Goal: Task Accomplishment & Management: Manage account settings

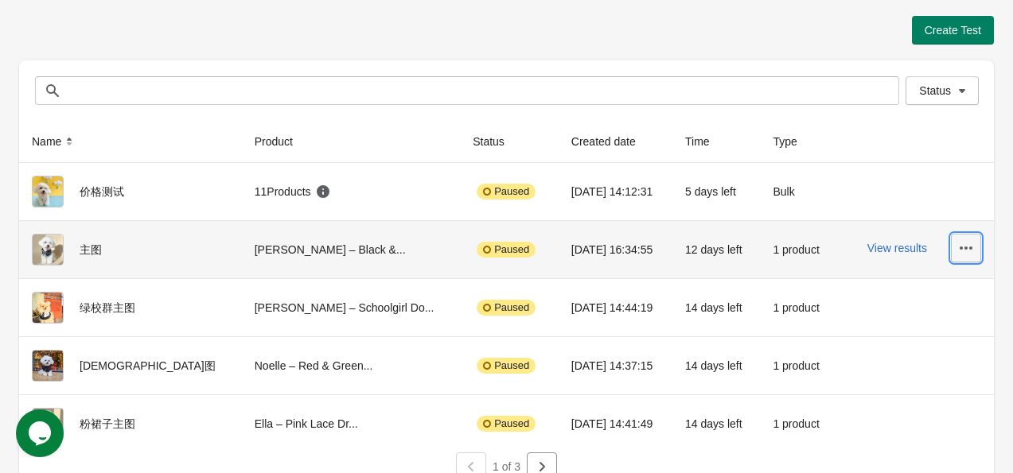
click at [968, 251] on icon "button" at bounding box center [966, 248] width 16 height 16
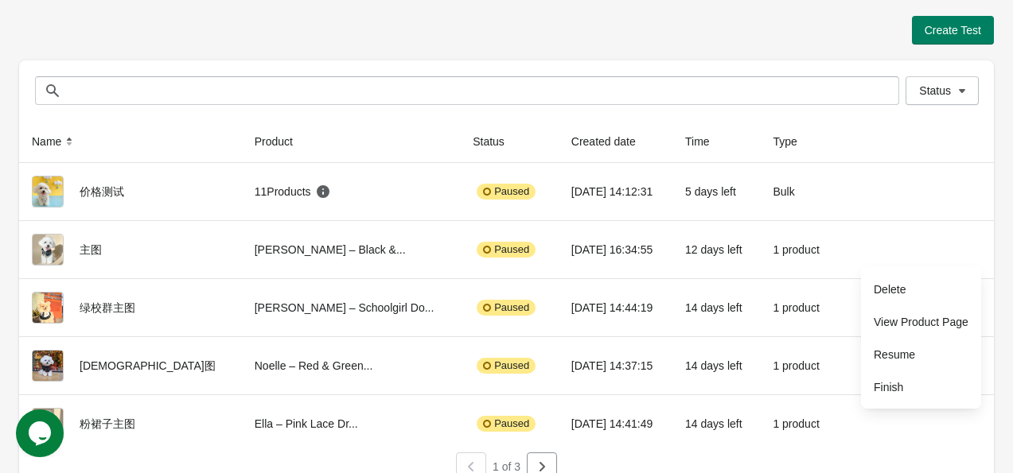
click at [1009, 218] on div "Create Test Status Status Name Product Status Created date Time Type 价格测试 11 Pr…" at bounding box center [506, 247] width 1013 height 494
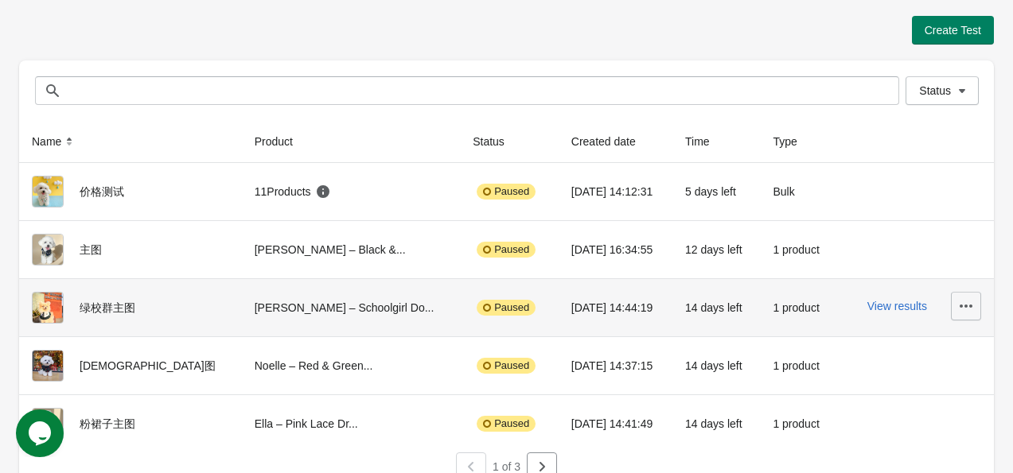
click at [965, 302] on icon "button" at bounding box center [966, 306] width 16 height 16
click at [906, 239] on span "Resume" at bounding box center [921, 233] width 95 height 16
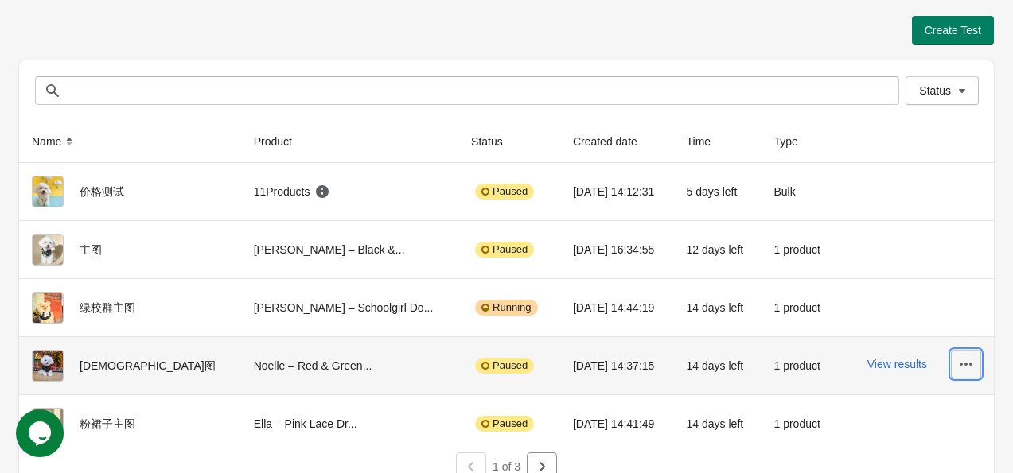
click at [959, 364] on icon "button" at bounding box center [966, 365] width 16 height 16
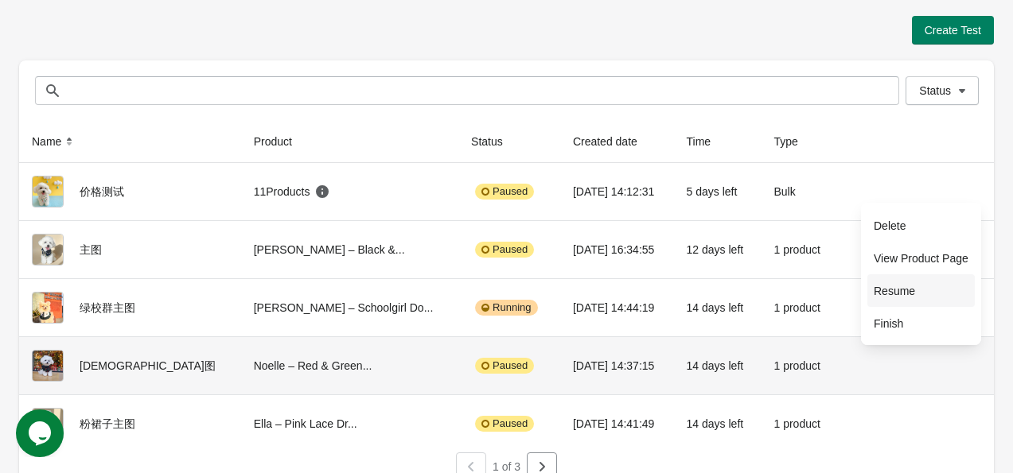
click at [927, 284] on span "Resume" at bounding box center [921, 291] width 95 height 16
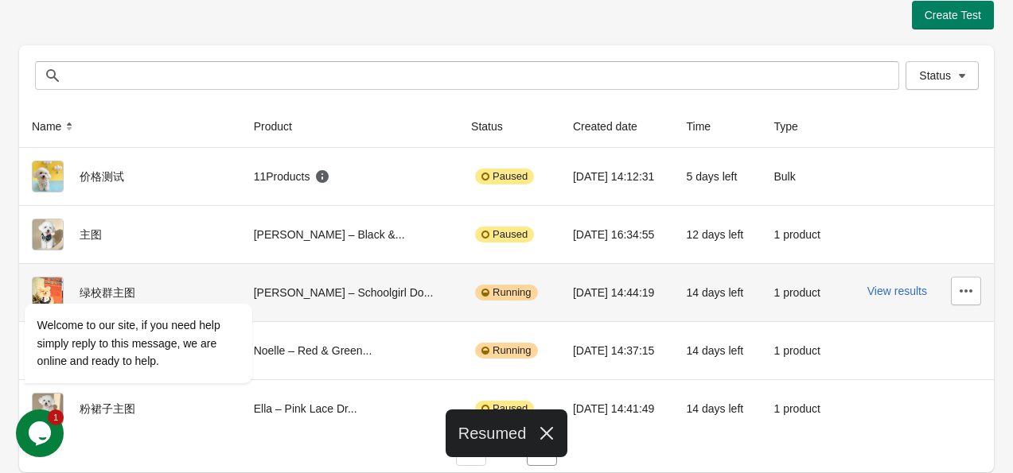
scroll to position [19, 0]
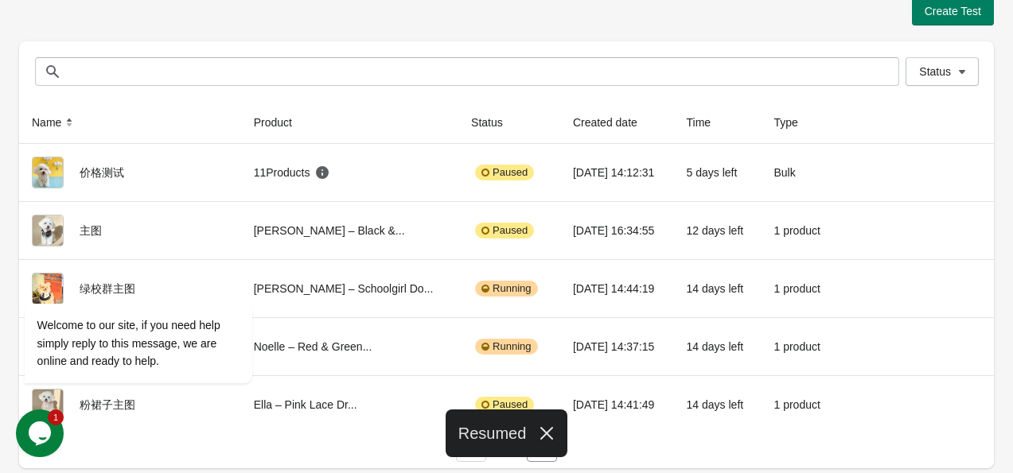
click at [490, 439] on div "Resumed" at bounding box center [507, 434] width 123 height 48
click at [544, 438] on icon "button" at bounding box center [547, 434] width 16 height 16
click at [46, 432] on icon "Chat widget" at bounding box center [40, 434] width 22 height 24
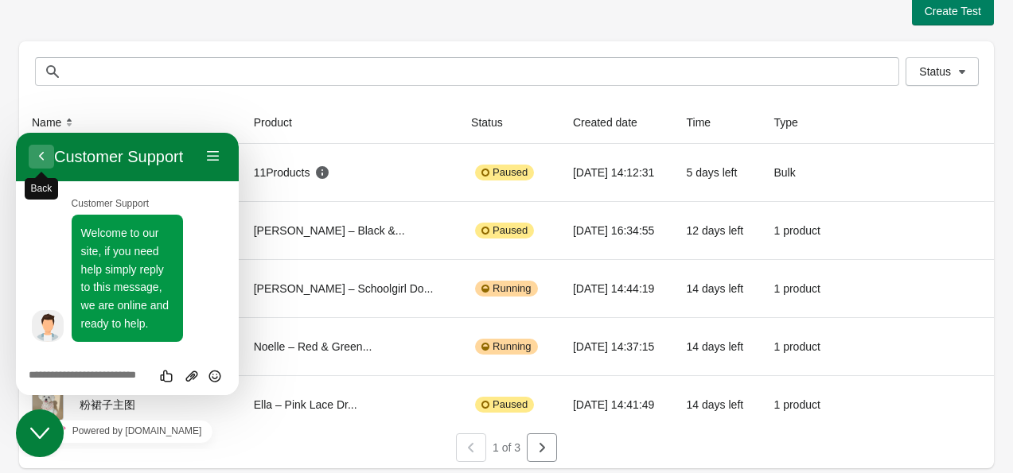
click at [43, 157] on button "Back" at bounding box center [41, 157] width 25 height 24
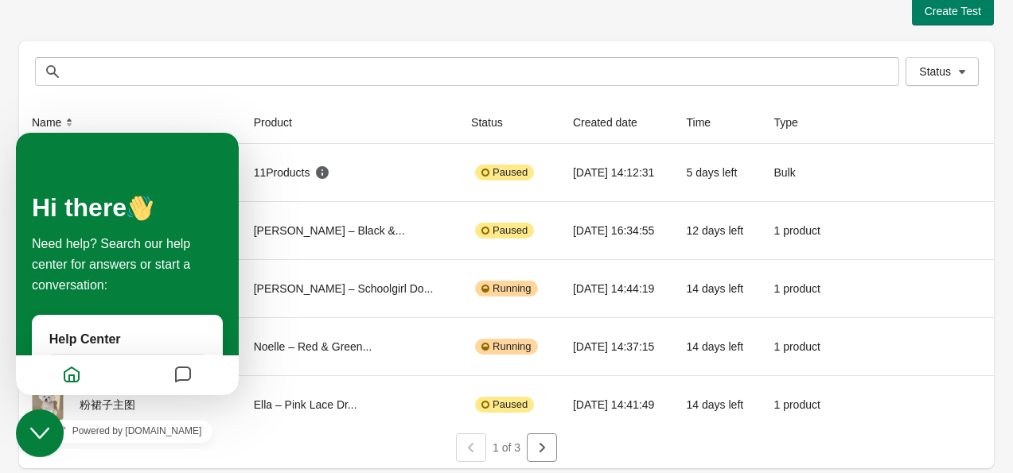
click at [310, 103] on th "Product" at bounding box center [349, 123] width 217 height 42
click at [53, 432] on div "Close Chat This icon closes the chat window." at bounding box center [40, 433] width 48 height 19
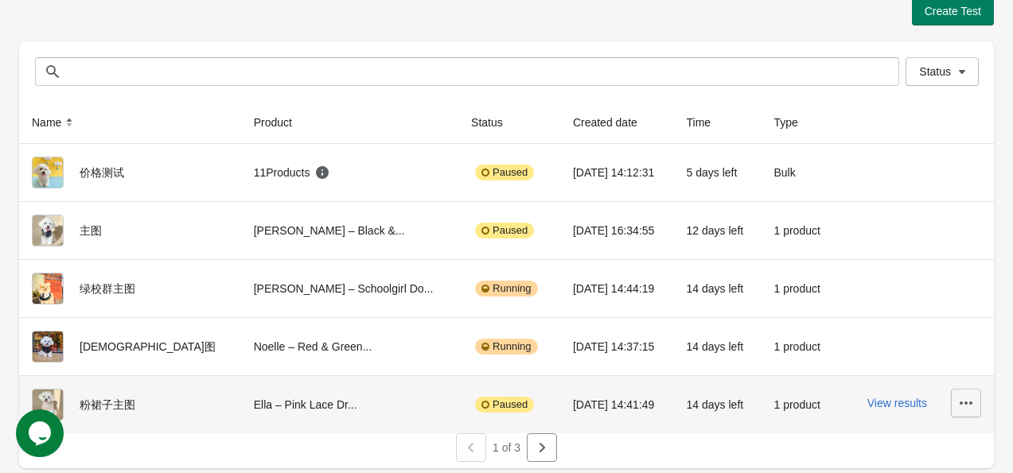
click at [969, 402] on icon "button" at bounding box center [966, 403] width 13 height 3
click at [933, 319] on button "Resume" at bounding box center [920, 330] width 107 height 33
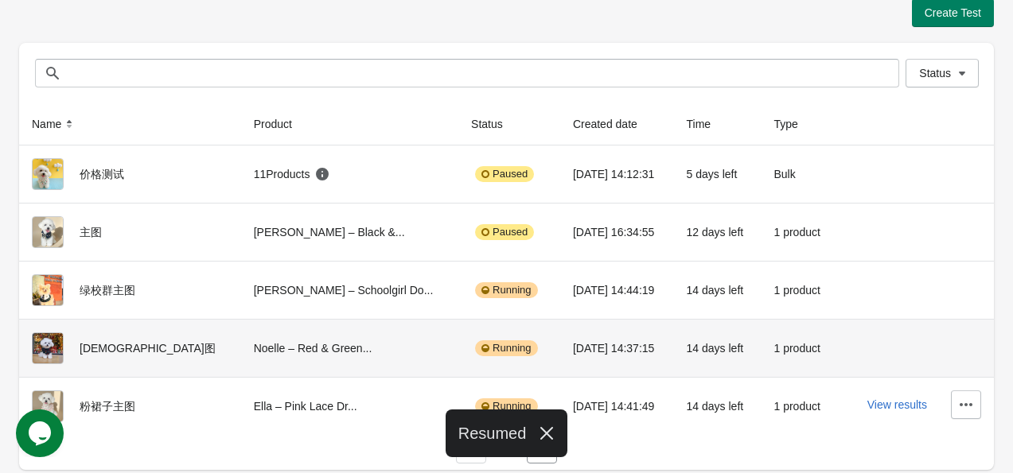
scroll to position [19, 0]
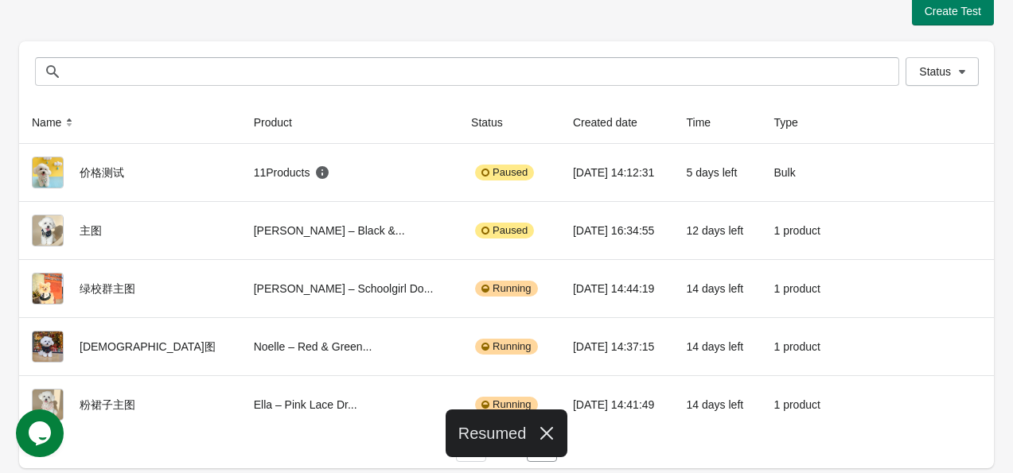
click at [544, 426] on icon "button" at bounding box center [547, 434] width 16 height 16
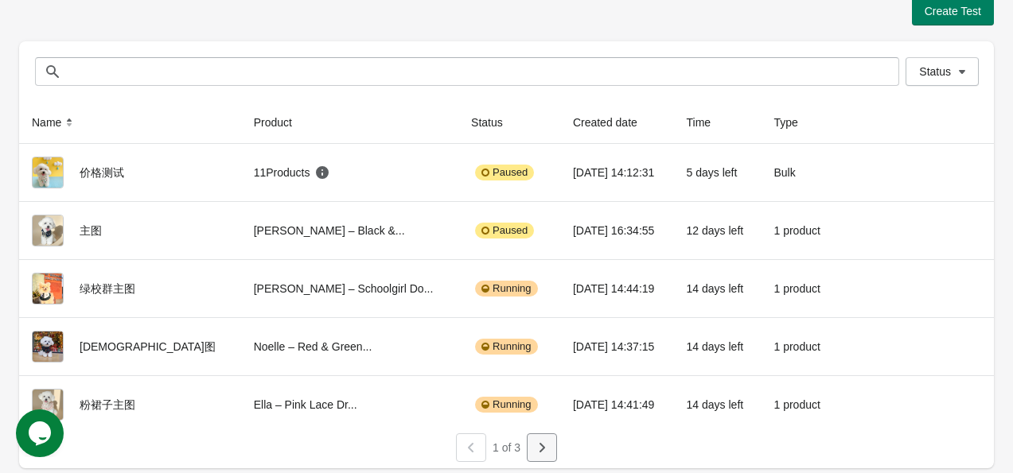
click at [537, 440] on icon "button" at bounding box center [542, 448] width 16 height 16
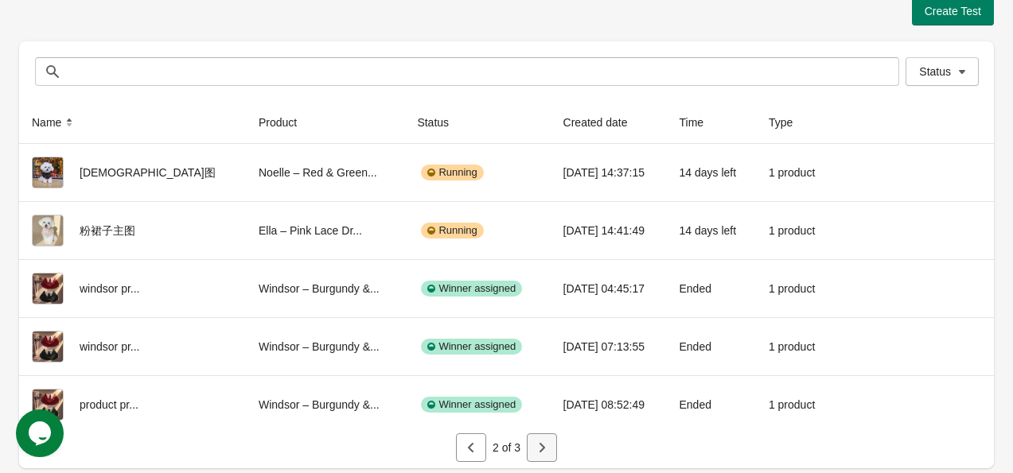
click at [544, 446] on icon "button" at bounding box center [543, 448] width 6 height 10
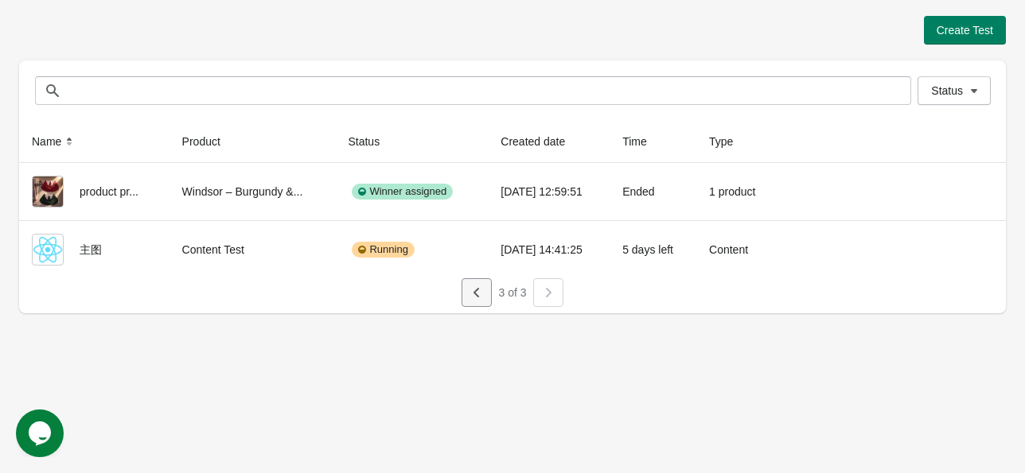
click at [469, 293] on icon "button" at bounding box center [477, 293] width 16 height 16
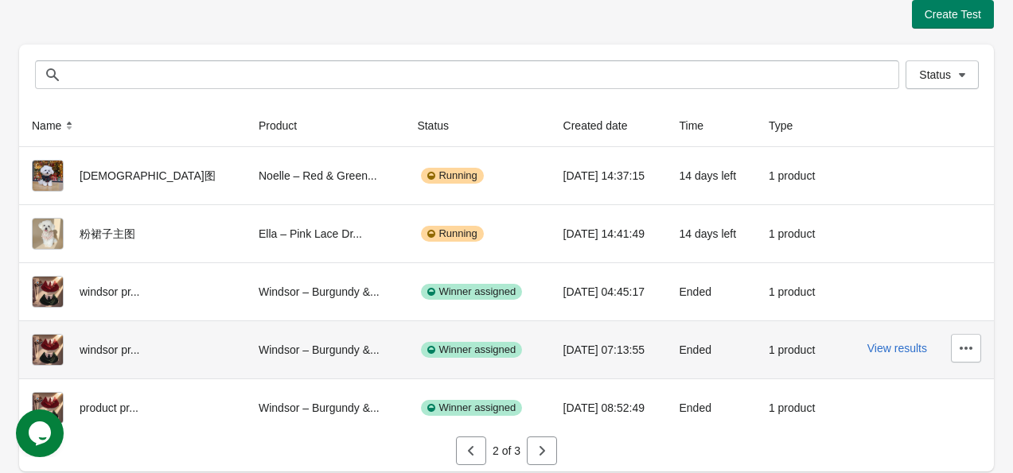
scroll to position [19, 0]
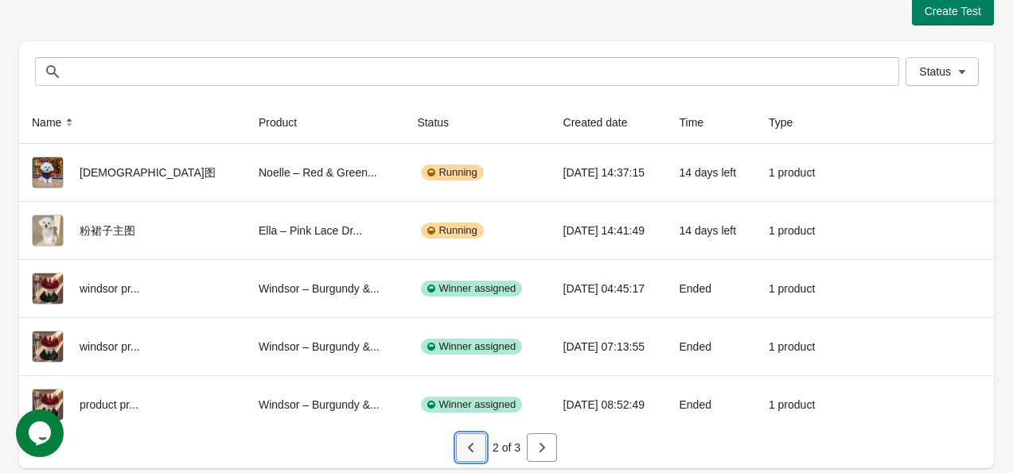
click at [468, 451] on icon "button" at bounding box center [471, 448] width 16 height 16
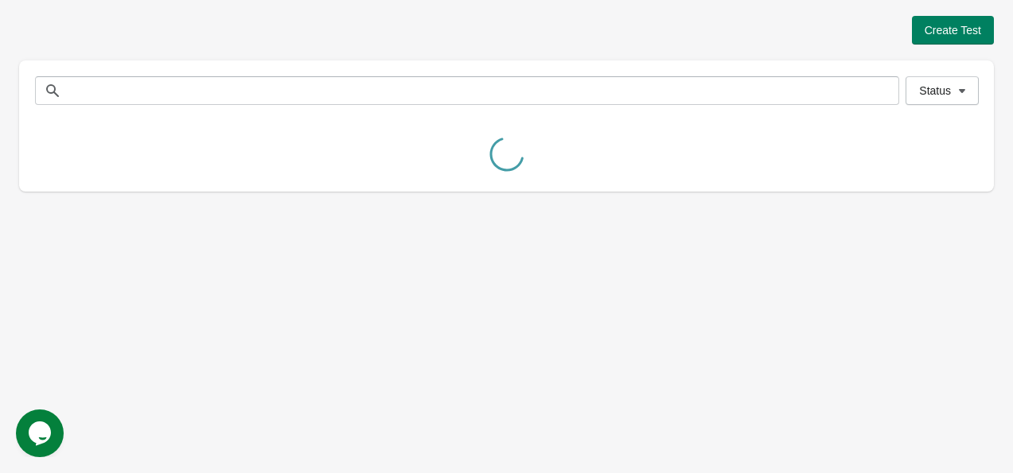
scroll to position [0, 0]
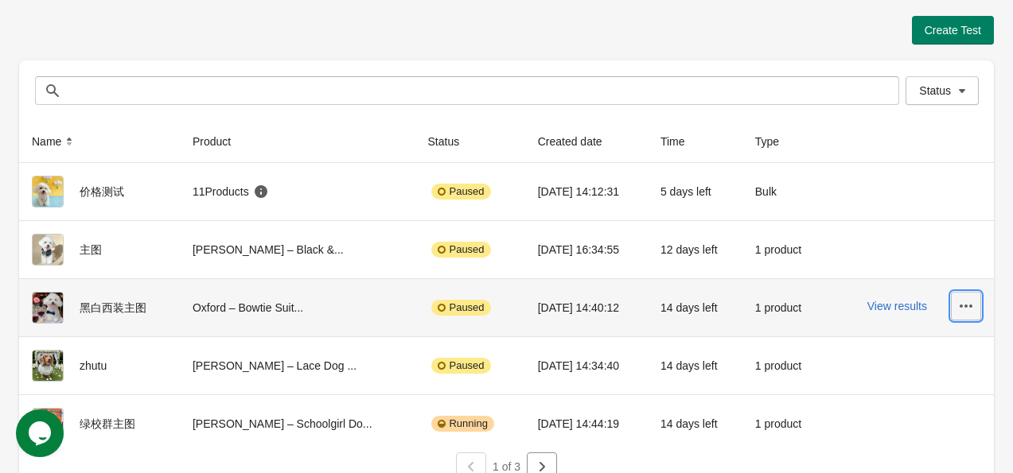
click at [968, 301] on icon "button" at bounding box center [966, 306] width 16 height 16
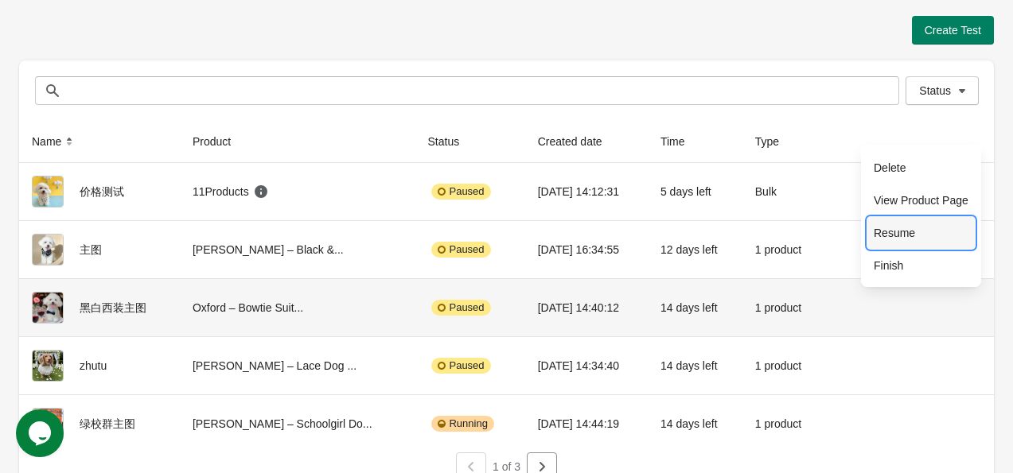
click at [929, 231] on span "Resume" at bounding box center [921, 233] width 95 height 16
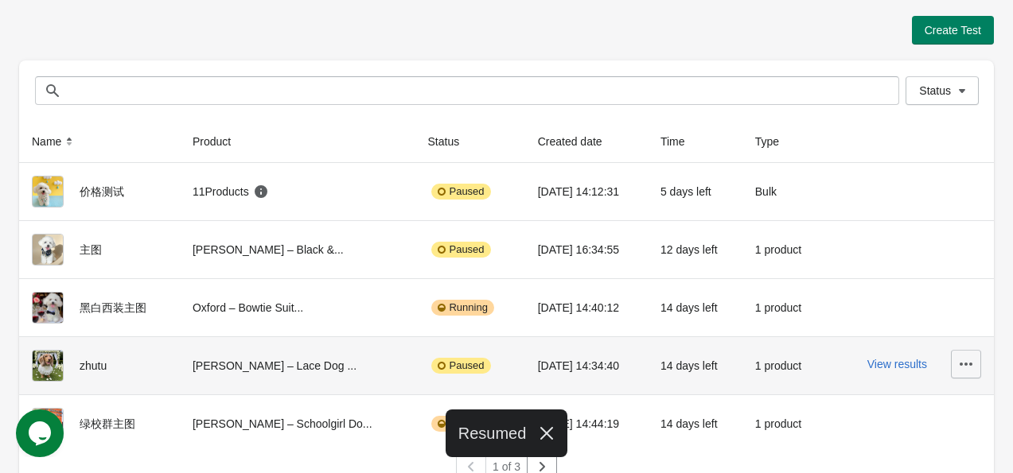
click at [966, 368] on icon "button" at bounding box center [966, 365] width 16 height 16
click at [960, 294] on span "Resume" at bounding box center [921, 291] width 95 height 16
